Goal: Transaction & Acquisition: Book appointment/travel/reservation

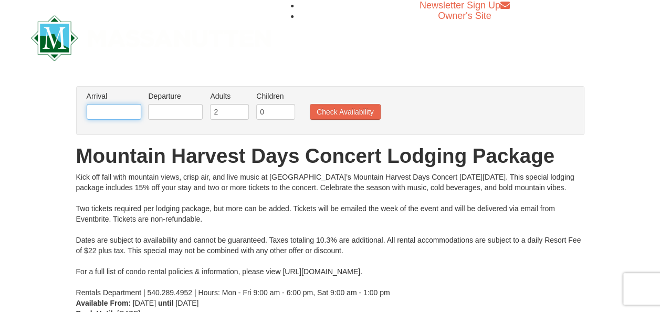
click at [97, 110] on input "text" at bounding box center [114, 112] width 55 height 16
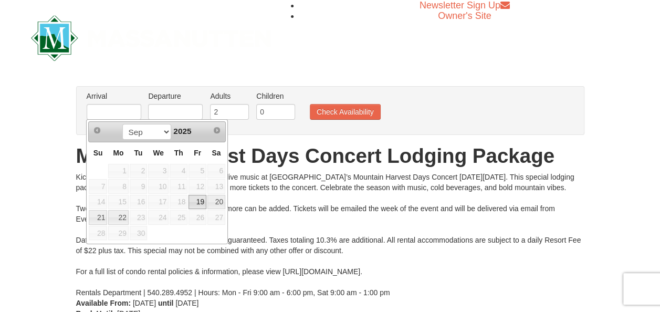
click at [200, 201] on link "19" at bounding box center [198, 202] width 18 height 15
type input "[DATE]"
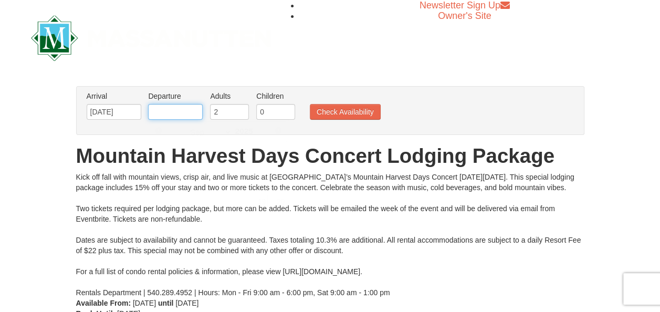
click at [174, 108] on input "text" at bounding box center [175, 112] width 55 height 16
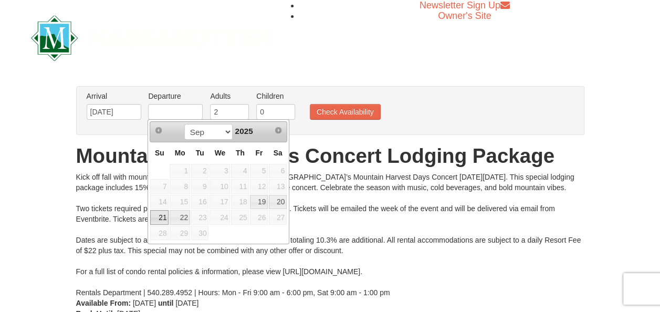
click at [153, 217] on link "21" at bounding box center [159, 217] width 18 height 15
type input "[DATE]"
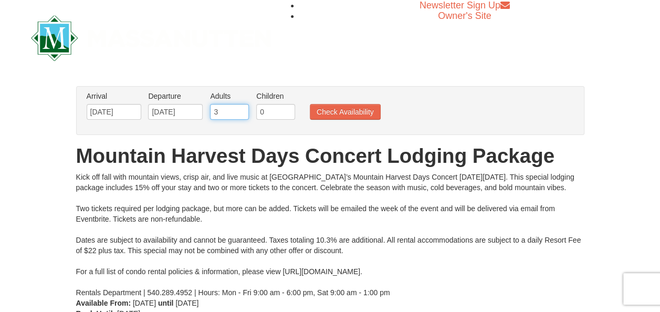
click at [242, 108] on input "3" at bounding box center [229, 112] width 39 height 16
type input "4"
click at [242, 108] on input "4" at bounding box center [229, 112] width 39 height 16
click at [340, 105] on button "Check Availability" at bounding box center [345, 112] width 71 height 16
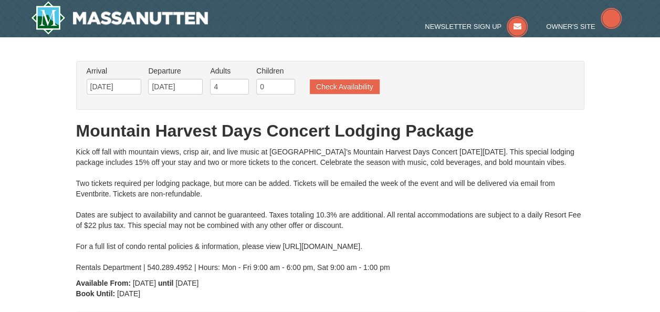
type input "[DATE]"
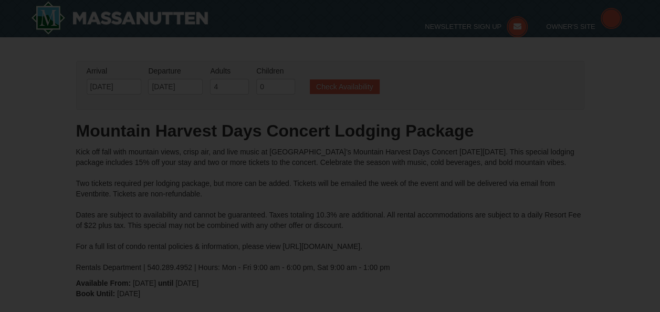
type input "[DATE]"
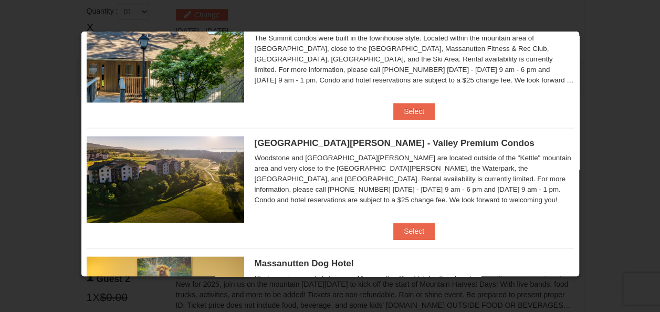
scroll to position [531, 0]
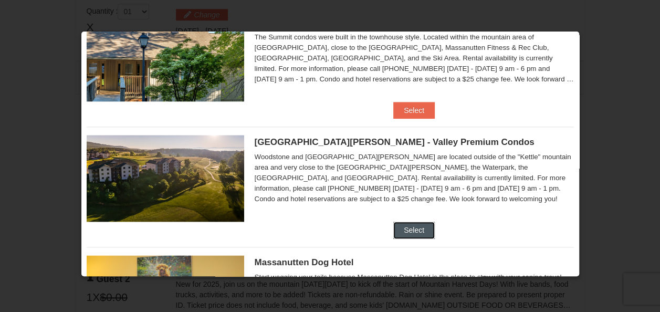
click at [407, 229] on button "Select" at bounding box center [413, 230] width 41 height 17
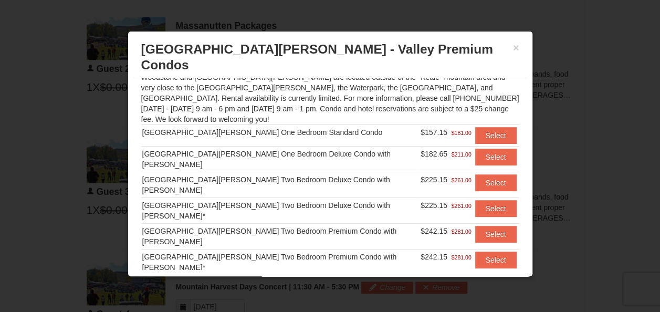
scroll to position [103, 0]
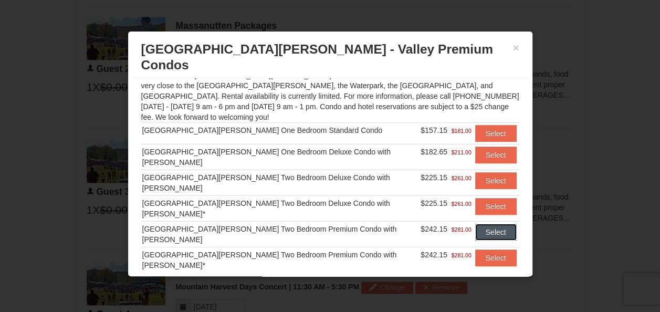
click at [475, 224] on button "Select" at bounding box center [495, 232] width 41 height 17
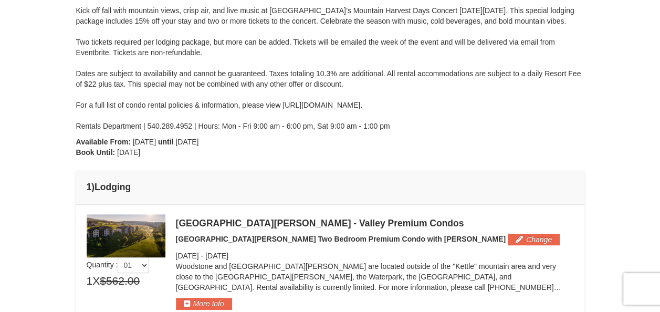
scroll to position [0, 0]
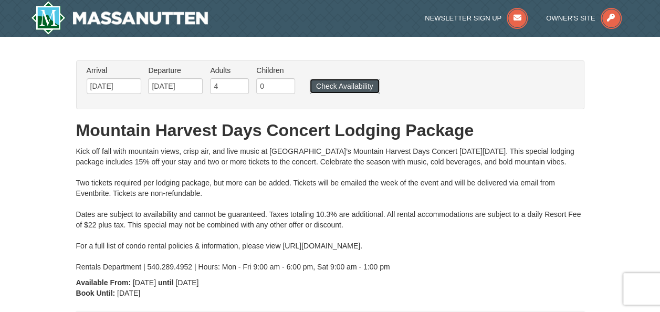
click at [359, 87] on button "Check Availability" at bounding box center [345, 86] width 70 height 15
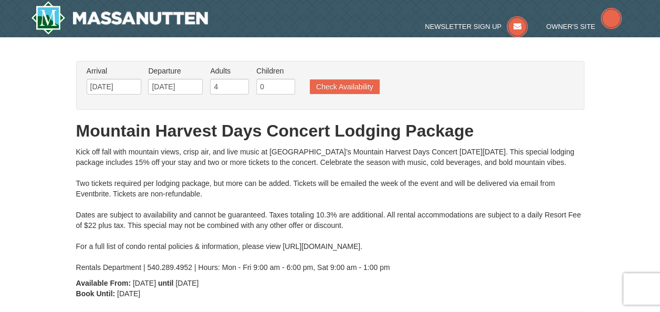
type input "[DATE]"
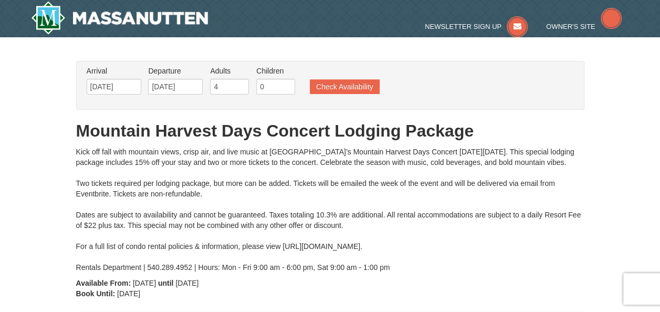
type input "[DATE]"
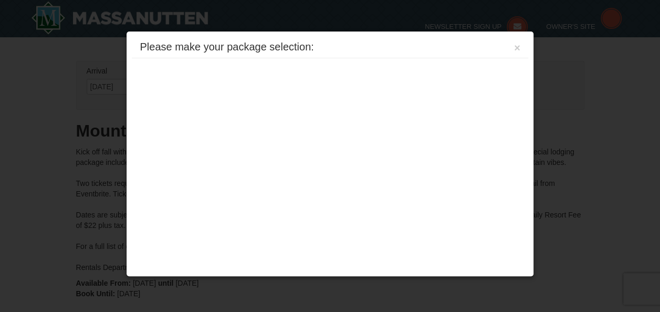
type input "[DATE]"
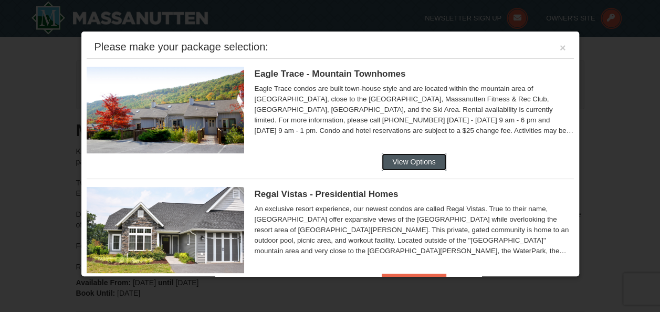
click at [406, 160] on button "View Options" at bounding box center [414, 161] width 64 height 17
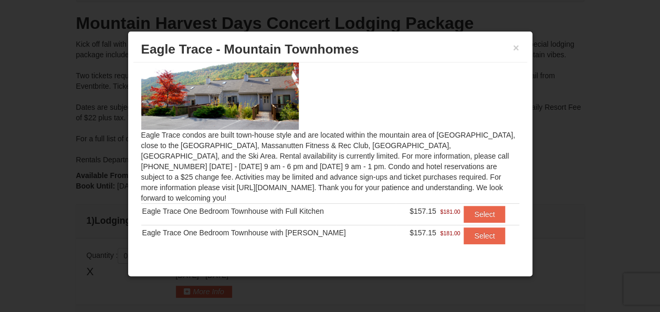
scroll to position [158, 0]
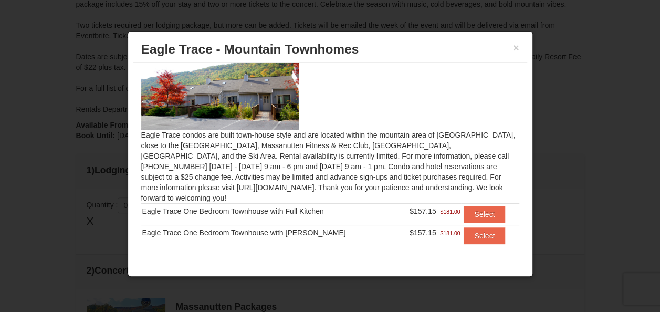
click at [512, 46] on h3 "Eagle Trace - Mountain Townhomes" at bounding box center [330, 49] width 378 height 16
click at [516, 47] on button "×" at bounding box center [516, 48] width 6 height 11
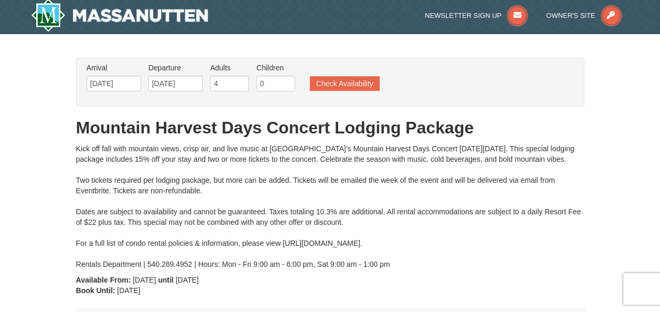
scroll to position [0, 0]
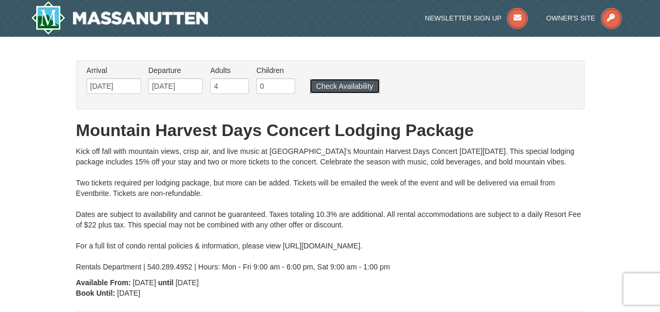
click at [336, 83] on button "Check Availability" at bounding box center [345, 86] width 70 height 15
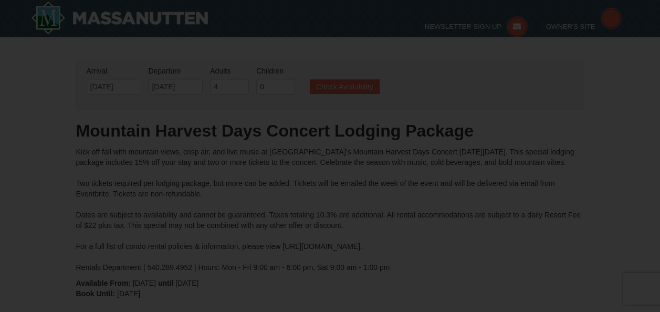
type input "[DATE]"
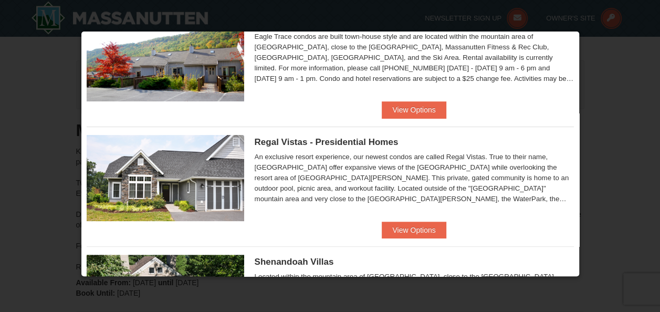
scroll to position [53, 0]
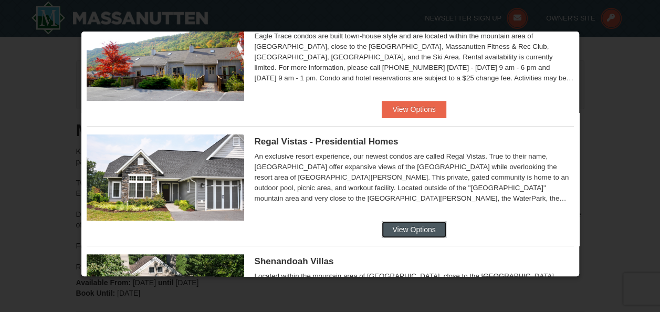
click at [400, 227] on button "View Options" at bounding box center [414, 229] width 64 height 17
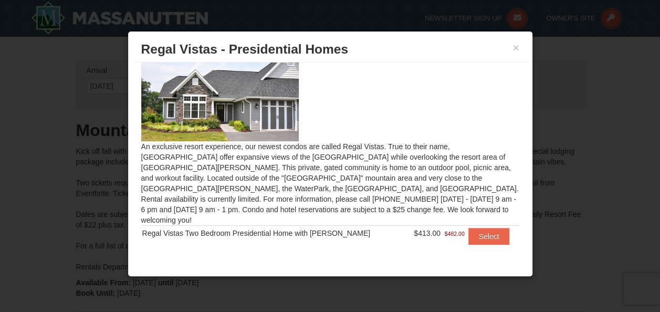
scroll to position [16, 0]
click at [479, 227] on button "Select" at bounding box center [489, 235] width 41 height 17
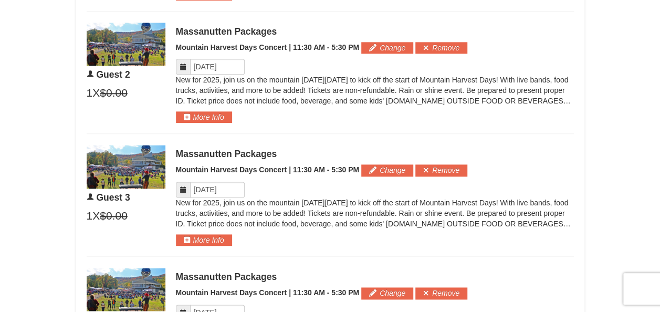
scroll to position [525, 0]
